Goal: Navigation & Orientation: Find specific page/section

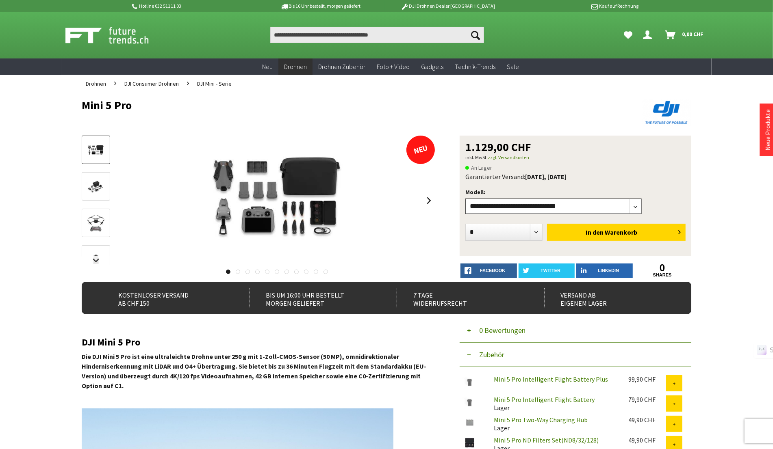
click at [628, 207] on select"] "**********" at bounding box center [553, 206] width 176 height 15
click at [208, 83] on span "DJI Mini - Serie" at bounding box center [214, 83] width 35 height 7
